Goal: Find specific page/section: Find specific page/section

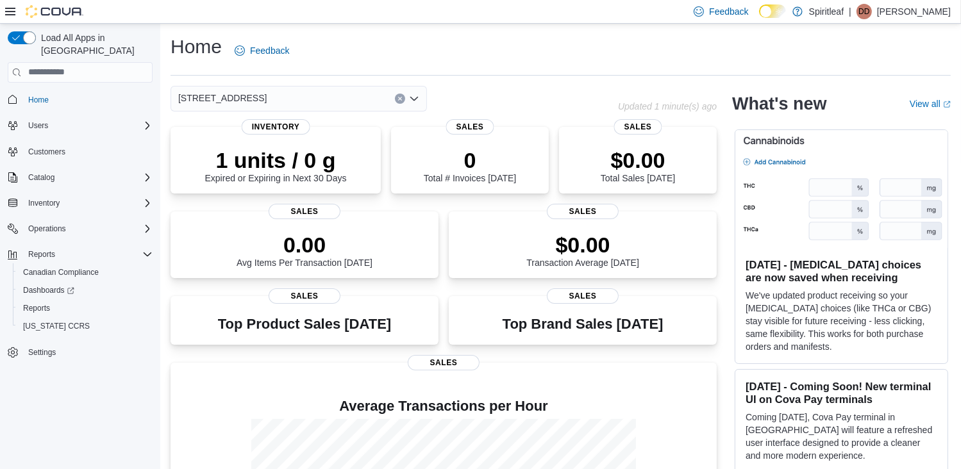
click at [399, 99] on icon "Clear input" at bounding box center [400, 98] width 5 height 5
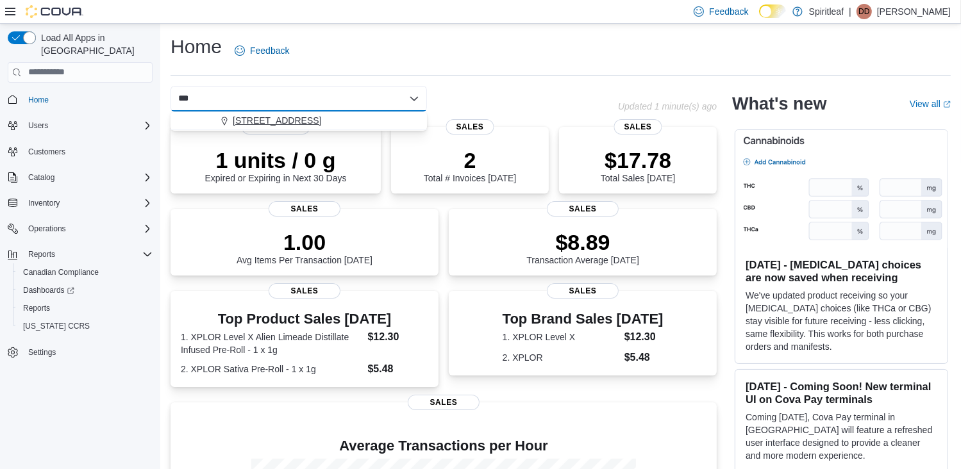
type input "***"
click at [321, 124] on span "568 - Spiritleaf Queen St W Parkdale (Toronto)" at bounding box center [277, 120] width 88 height 13
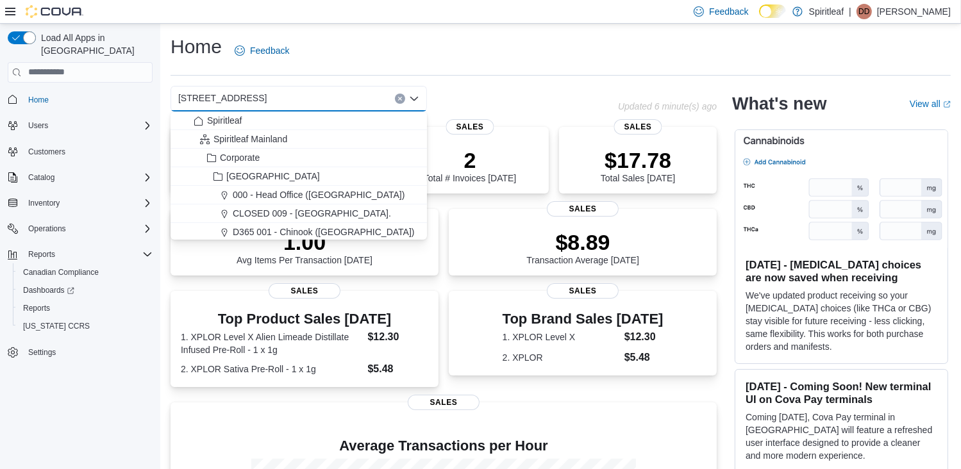
click at [449, 102] on div "568 - Spiritleaf Queen St W Parkdale (Toronto) Combo box. Selected. 568 - Spiri…" at bounding box center [395, 99] width 448 height 26
